Goal: Task Accomplishment & Management: Complete application form

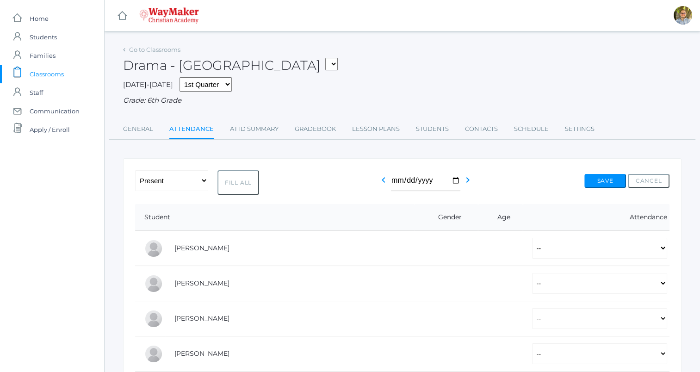
click at [235, 183] on button "Fill All" at bounding box center [238, 182] width 42 height 25
select select "P"
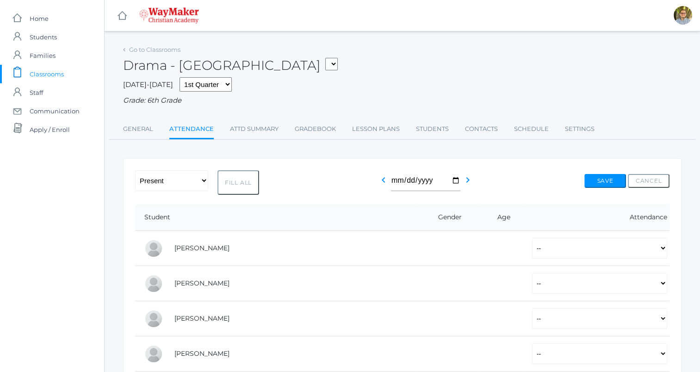
select select "P"
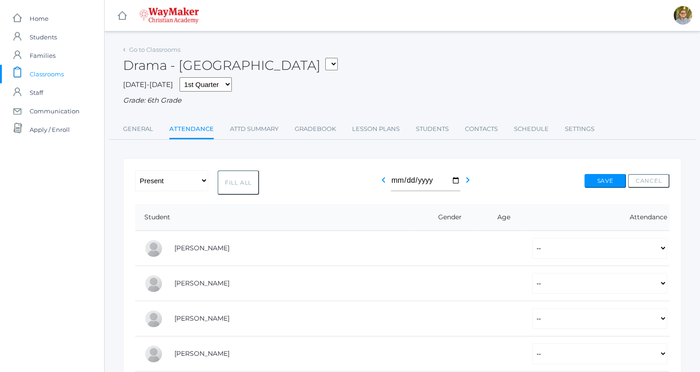
select select "P"
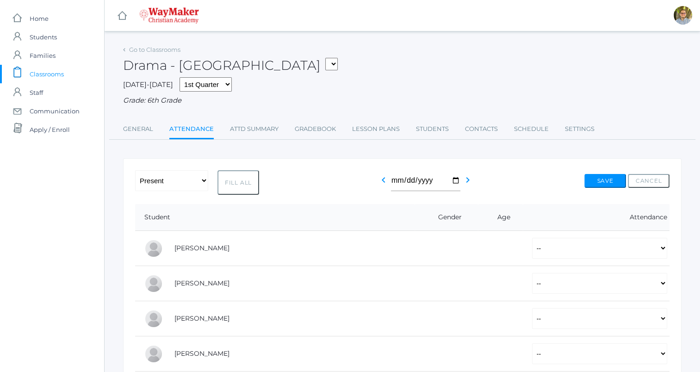
select select "P"
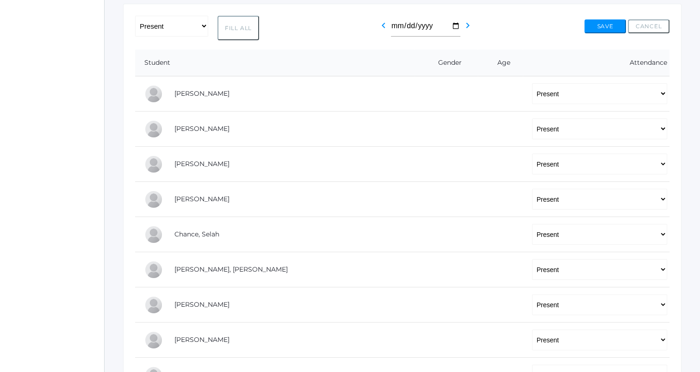
scroll to position [157, 0]
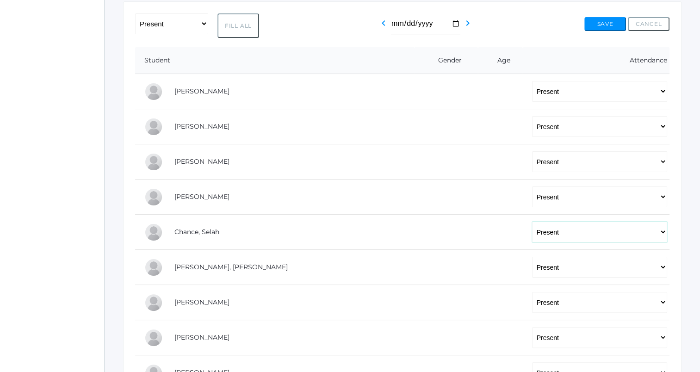
click at [344, 231] on select "-- Present Tardy Excused Tardy Unexcused Absent Excused Absent Unexcused" at bounding box center [599, 231] width 135 height 21
click at [344, 221] on select "-- Present Tardy Excused Tardy Unexcused Absent Excused Absent Unexcused" at bounding box center [599, 231] width 135 height 21
click at [344, 238] on select "-- Present Tardy Excused Tardy Unexcused Absent Excused Absent Unexcused" at bounding box center [599, 231] width 135 height 21
select select "TE"
click at [344, 221] on select "-- Present Tardy Excused Tardy Unexcused Absent Excused Absent Unexcused" at bounding box center [599, 231] width 135 height 21
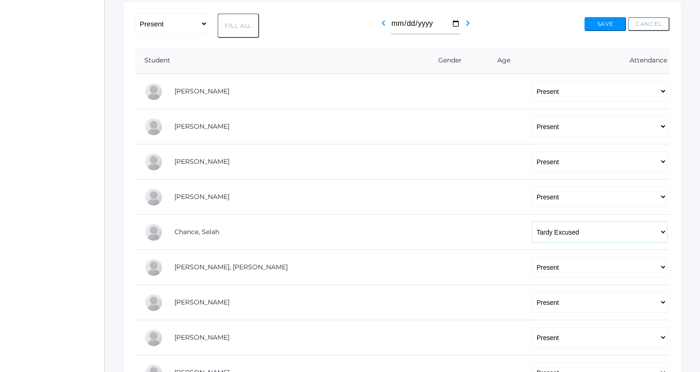
click at [344, 25] on button "Save" at bounding box center [605, 24] width 42 height 14
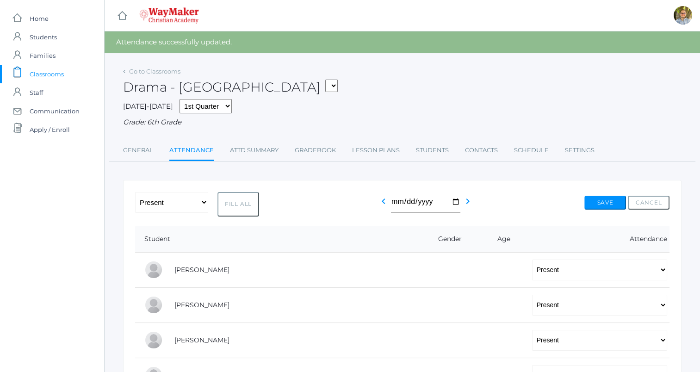
click at [56, 74] on span "Classrooms" at bounding box center [47, 74] width 34 height 18
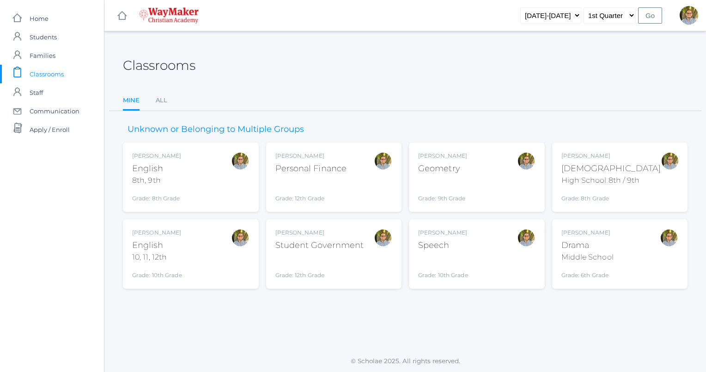
click at [478, 248] on div "Kylen Braileanu Speech Grade: 10th Grade SPEECH" at bounding box center [476, 253] width 117 height 51
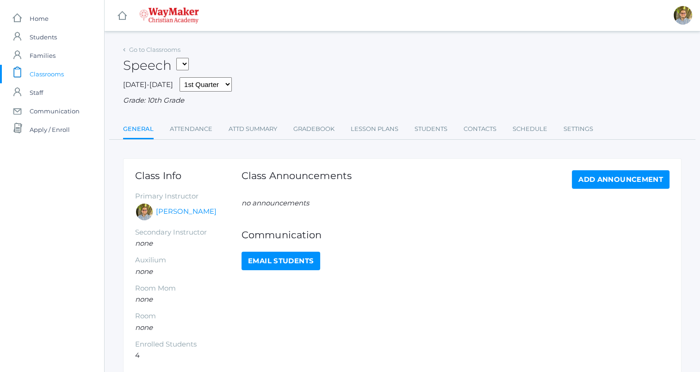
click at [190, 128] on link "Attendance" at bounding box center [191, 129] width 43 height 18
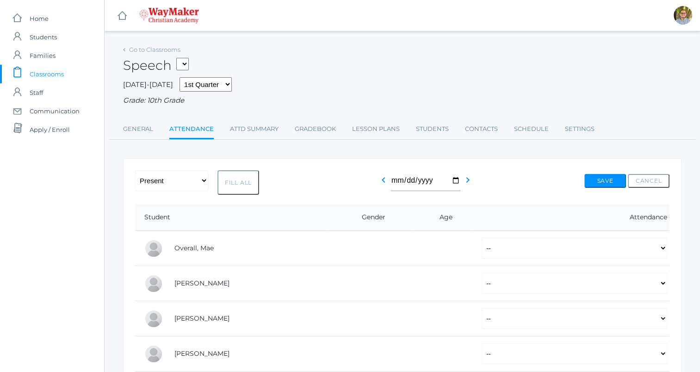
click at [231, 185] on button "Fill All" at bounding box center [238, 182] width 42 height 25
select select "P"
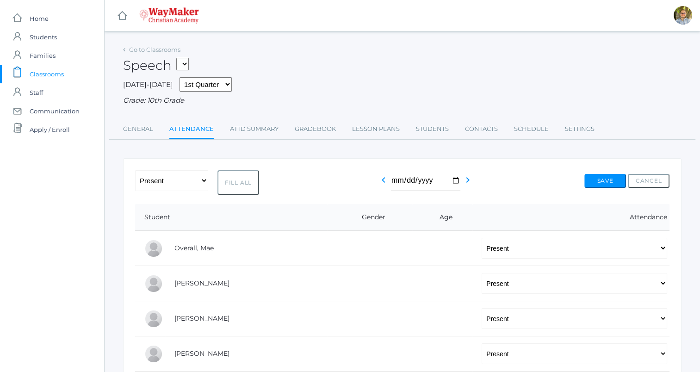
click at [378, 185] on icon "chevron_left" at bounding box center [383, 179] width 11 height 11
click at [465, 185] on icon "chevron_right" at bounding box center [467, 179] width 11 height 11
click at [657, 184] on button "Cancel" at bounding box center [648, 181] width 42 height 14
click at [649, 182] on button "Cancel" at bounding box center [648, 181] width 42 height 14
click at [253, 128] on link "Attd Summary" at bounding box center [254, 129] width 49 height 18
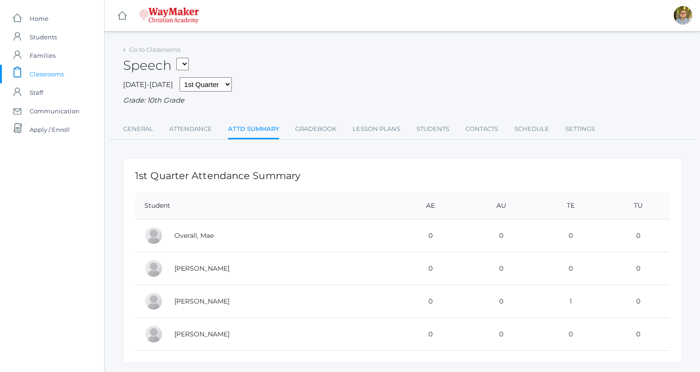
click at [190, 129] on link "Attendance" at bounding box center [190, 129] width 43 height 18
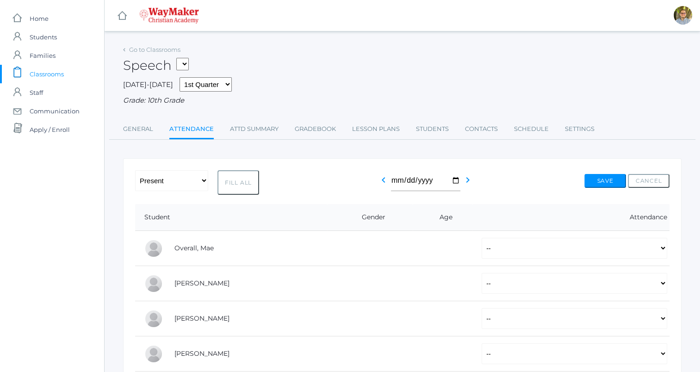
click at [381, 176] on icon "chevron_left" at bounding box center [383, 179] width 11 height 11
click at [381, 184] on icon "chevron_left" at bounding box center [383, 179] width 11 height 11
click at [464, 183] on icon "chevron_right" at bounding box center [467, 179] width 11 height 11
click at [248, 184] on button "Fill All" at bounding box center [238, 182] width 42 height 25
select select "P"
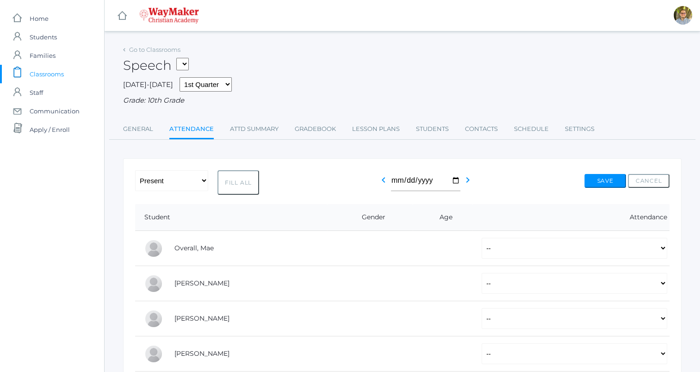
select select "P"
click at [599, 185] on button "Save" at bounding box center [605, 181] width 42 height 14
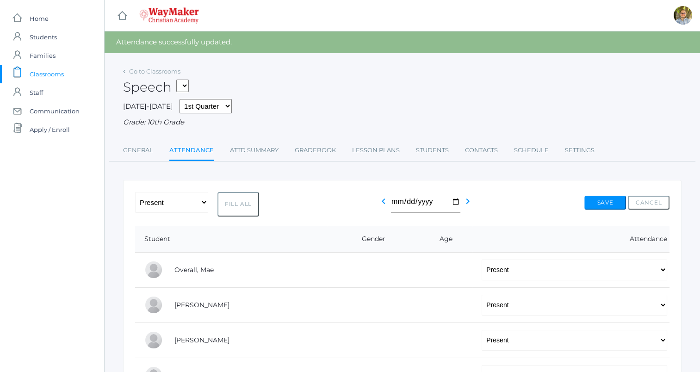
click at [55, 75] on span "Classrooms" at bounding box center [47, 74] width 34 height 18
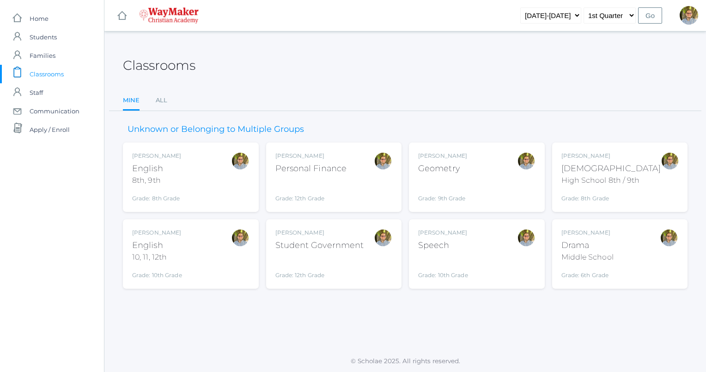
click at [617, 251] on div "Kylen Braileanu Drama Middle School Grade: 6th Grade THEATER" at bounding box center [620, 253] width 117 height 51
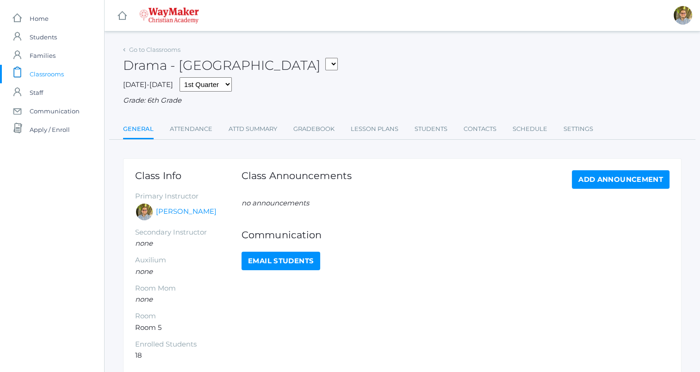
click at [197, 126] on link "Attendance" at bounding box center [191, 129] width 43 height 18
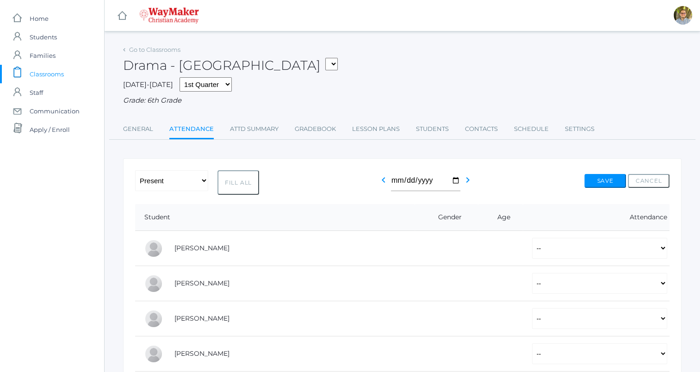
click at [378, 183] on icon "chevron_left" at bounding box center [383, 179] width 11 height 11
click at [57, 75] on span "Classrooms" at bounding box center [47, 74] width 34 height 18
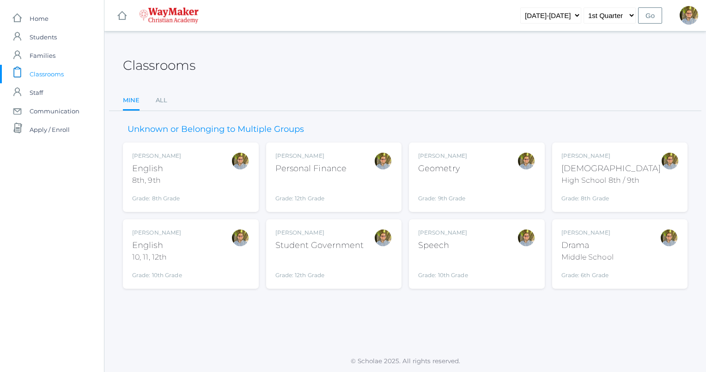
click at [491, 166] on div "Kylen Braileanu Geometry Grade: 9th Grade GEOM" at bounding box center [476, 177] width 117 height 51
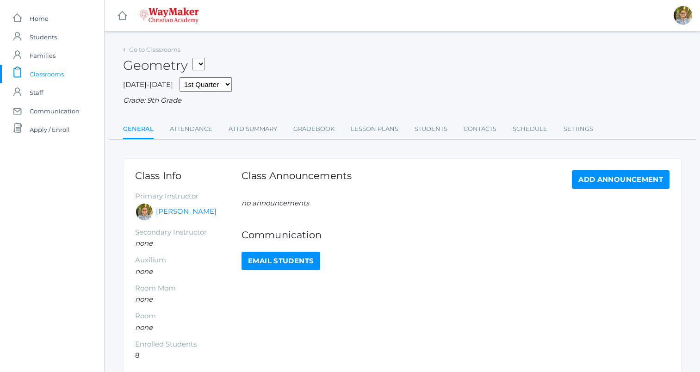
click at [187, 123] on link "Attendance" at bounding box center [191, 129] width 43 height 18
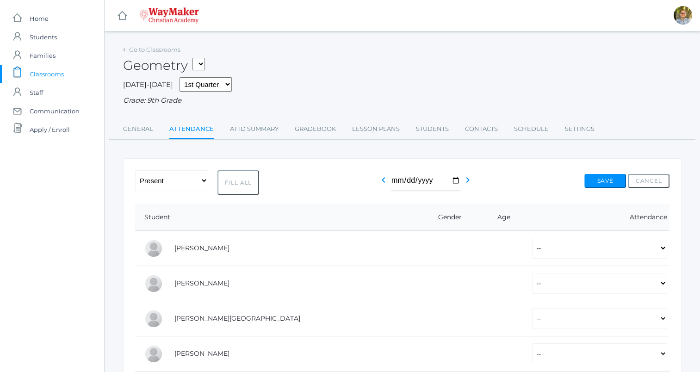
click at [379, 179] on icon "chevron_left" at bounding box center [383, 179] width 11 height 11
click at [55, 73] on span "Classrooms" at bounding box center [47, 74] width 34 height 18
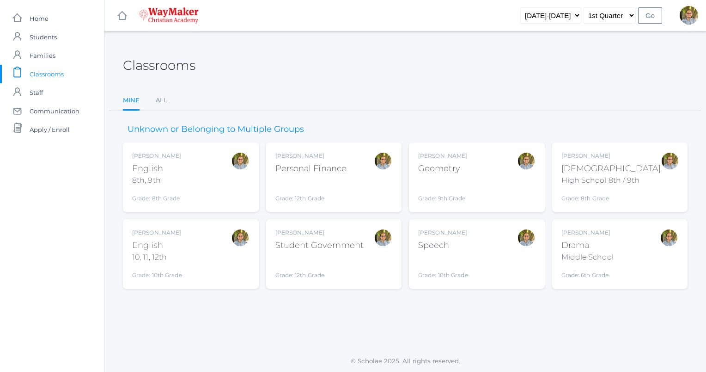
click at [207, 246] on div "Kylen Braileanu English 10, 11, 12th Grade: 10th Grade HSENGLISH" at bounding box center [190, 253] width 117 height 51
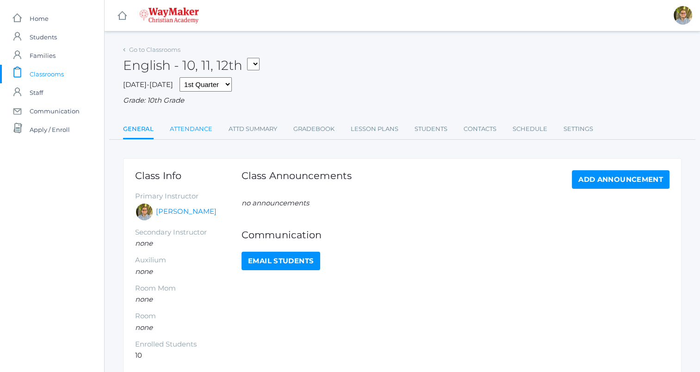
click at [191, 129] on link "Attendance" at bounding box center [191, 129] width 43 height 18
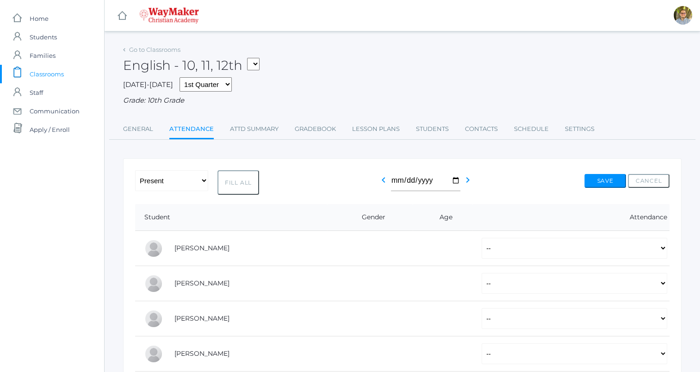
click at [354, 172] on div "-- Present Tardy Excused Tardy Unexcused Absent Excused Absent Unexcused Fill A…" at bounding box center [402, 182] width 534 height 25
click at [378, 179] on icon "chevron_left" at bounding box center [383, 179] width 11 height 11
click at [66, 79] on link "icons/clipboard/plain Created with Sketch. Classrooms" at bounding box center [52, 74] width 104 height 18
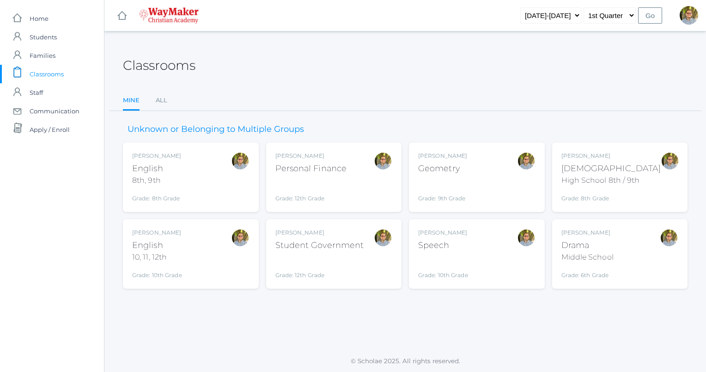
click at [203, 176] on div "Kylen Braileanu English 8th, 9th Grade: 8th Grade 08ENGLISH" at bounding box center [190, 177] width 117 height 51
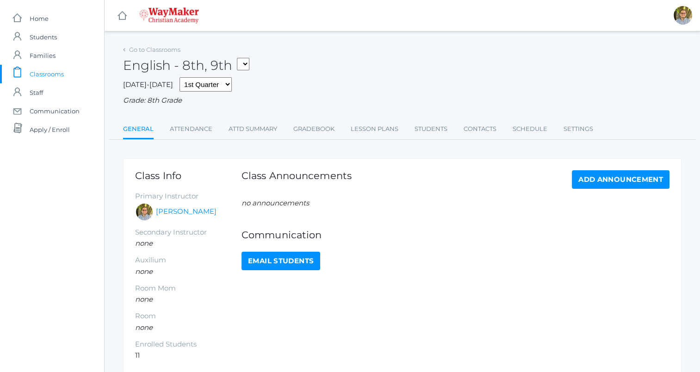
click at [195, 123] on link "Attendance" at bounding box center [191, 129] width 43 height 18
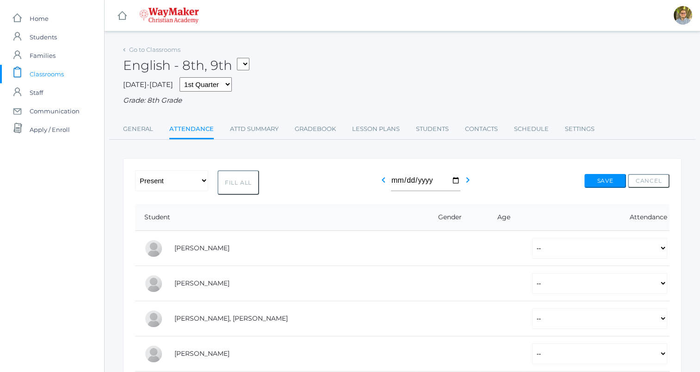
click at [392, 181] on input "[DATE]" at bounding box center [425, 180] width 69 height 21
click at [381, 184] on icon "chevron_left" at bounding box center [383, 179] width 11 height 11
click at [50, 82] on span "Classrooms" at bounding box center [47, 74] width 34 height 18
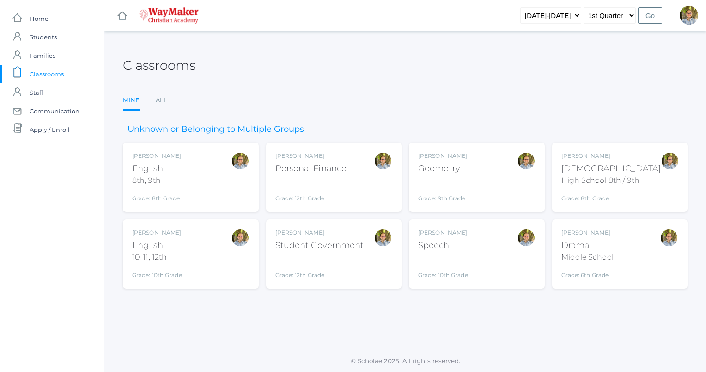
click at [592, 178] on div "High School 8th / 9th" at bounding box center [612, 180] width 100 height 11
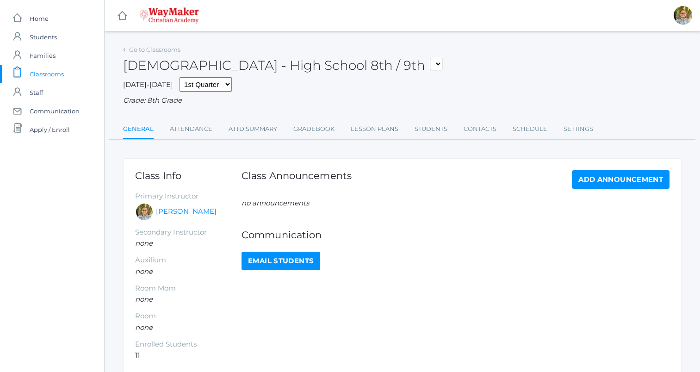
click at [194, 126] on link "Attendance" at bounding box center [191, 129] width 43 height 18
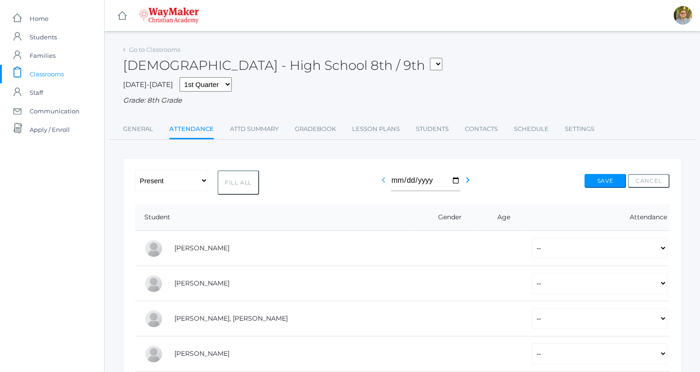
click at [380, 179] on icon "chevron_left" at bounding box center [383, 179] width 11 height 11
click at [61, 73] on span "Classrooms" at bounding box center [47, 74] width 34 height 18
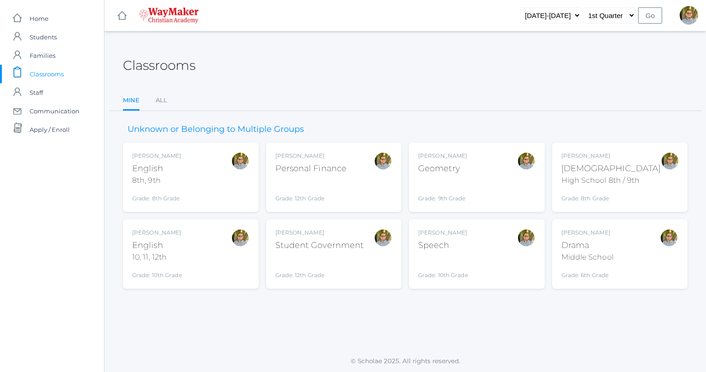
click at [218, 187] on div "Kylen Braileanu English 8th, 9th Grade: 8th Grade 08ENGLISH" at bounding box center [190, 177] width 117 height 51
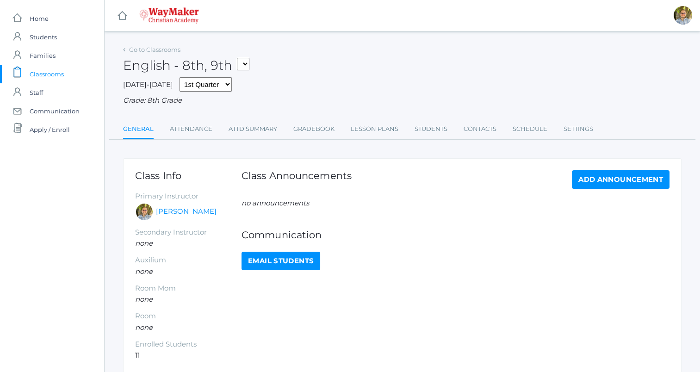
click at [369, 128] on link "Lesson Plans" at bounding box center [374, 129] width 48 height 18
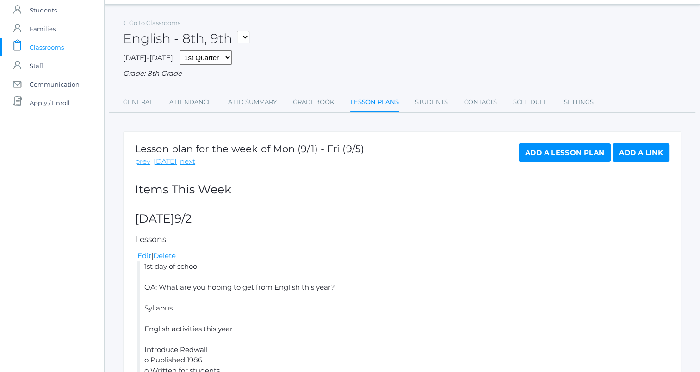
scroll to position [26, 0]
click at [184, 164] on link "next" at bounding box center [187, 162] width 15 height 11
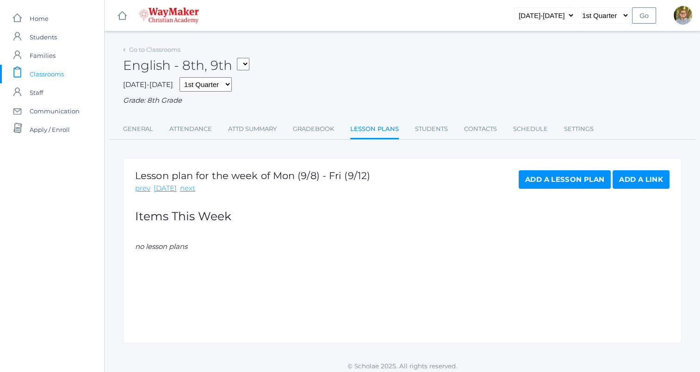
scroll to position [5, 0]
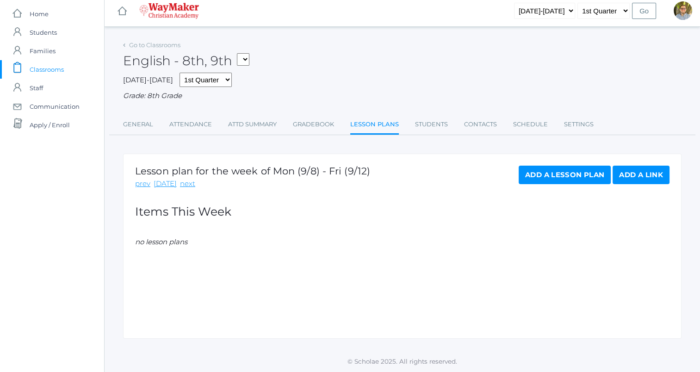
click at [548, 167] on link "Add a Lesson Plan" at bounding box center [564, 175] width 92 height 18
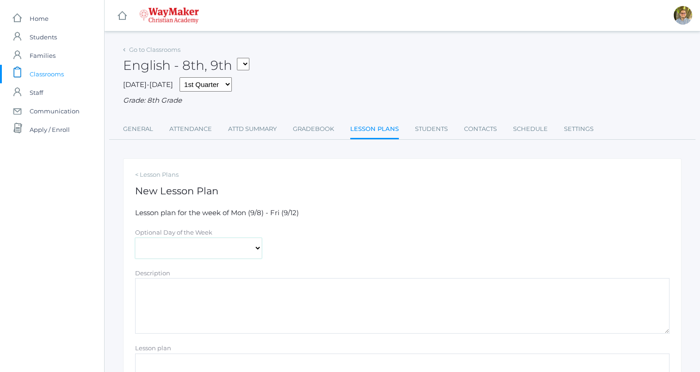
click at [235, 239] on select "Monday Tuesday Wednesday Thursday Friday" at bounding box center [198, 248] width 127 height 21
select select "2025-09-09"
click at [135, 238] on select "Monday Tuesday Wednesday Thursday Friday" at bounding box center [198, 248] width 127 height 21
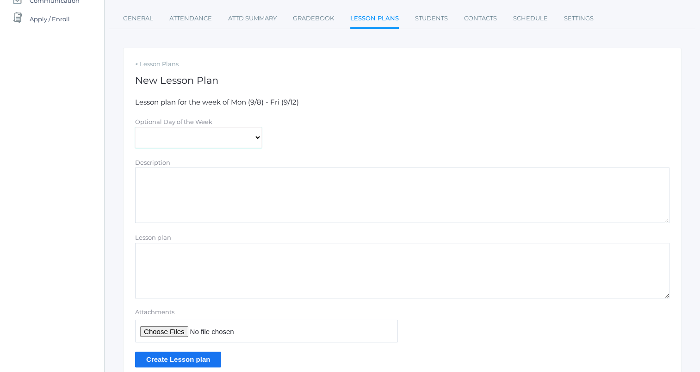
scroll to position [119, 0]
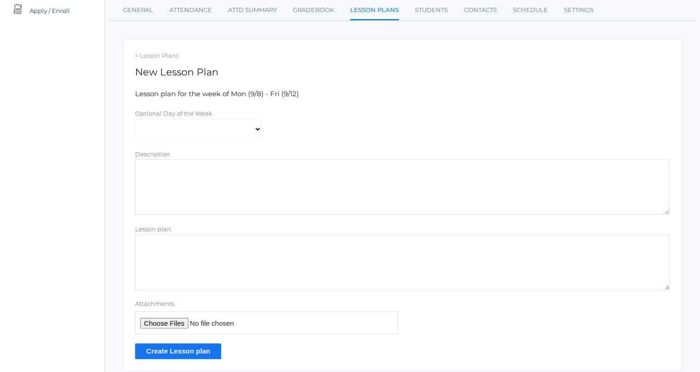
click at [316, 267] on textarea "Lesson plan" at bounding box center [402, 261] width 534 height 55
type textarea "Assign poem"
click at [201, 348] on input "Create Lesson plan" at bounding box center [178, 350] width 86 height 15
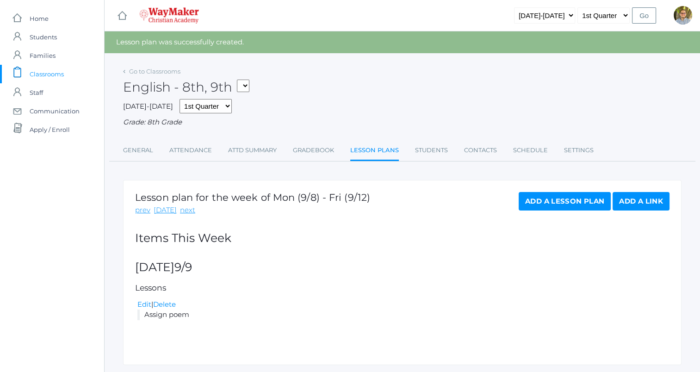
click at [56, 76] on span "Classrooms" at bounding box center [47, 74] width 34 height 18
